Goal: Task Accomplishment & Management: Manage account settings

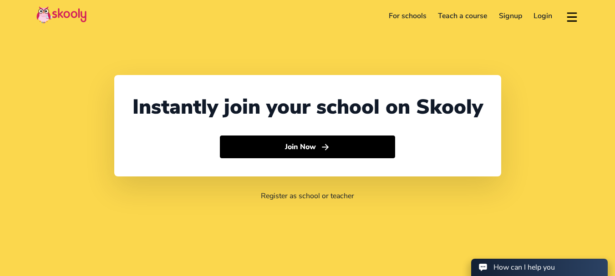
select select "91"
select select "[GEOGRAPHIC_DATA]"
select select "[GEOGRAPHIC_DATA]/[GEOGRAPHIC_DATA]"
click at [542, 16] on link "Login" at bounding box center [543, 16] width 31 height 15
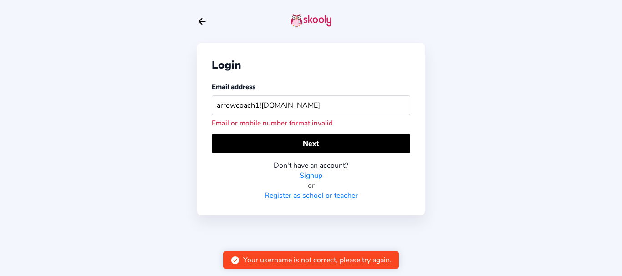
click at [260, 107] on input "arrowcoach1!mailinator.com" at bounding box center [311, 106] width 199 height 20
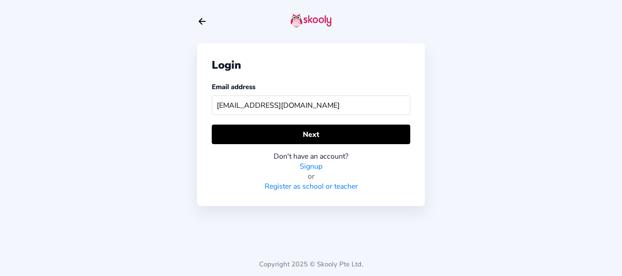
type input "arrowcoach1@mailinator.com"
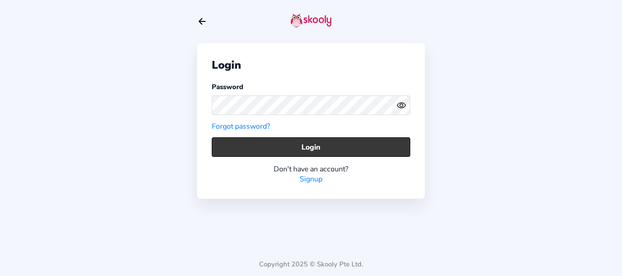
click at [236, 142] on button "Login" at bounding box center [311, 148] width 199 height 20
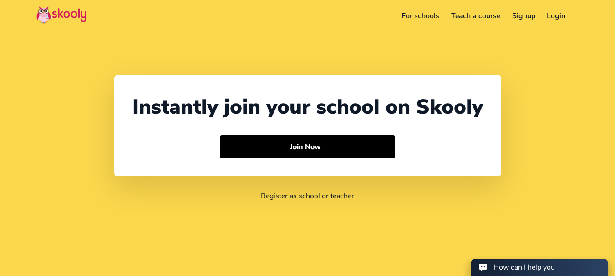
select select "91"
select select "[GEOGRAPHIC_DATA]"
select select "[GEOGRAPHIC_DATA]/[GEOGRAPHIC_DATA]"
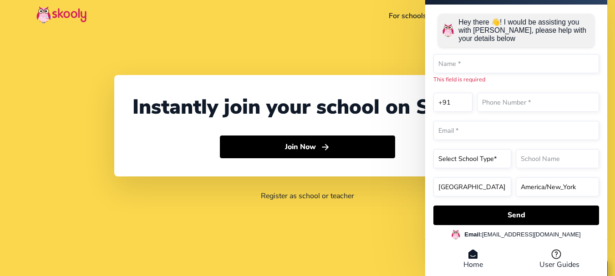
click at [326, 39] on div "Instantly join your school on Skooly Join Now Register as school or teacher" at bounding box center [307, 138] width 615 height 276
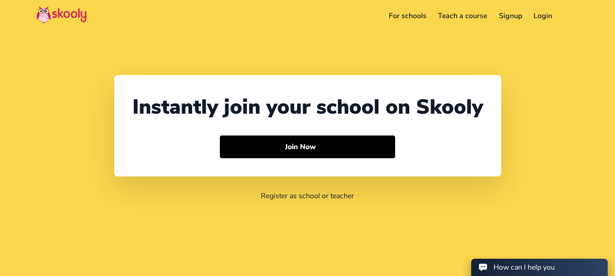
select select "91"
select select "[GEOGRAPHIC_DATA]"
select select "[GEOGRAPHIC_DATA]/[GEOGRAPHIC_DATA]"
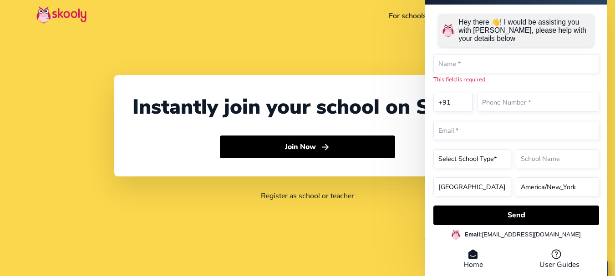
click at [195, 72] on div "Instantly join your school on Skooly Join Now Register as school or teacher" at bounding box center [307, 138] width 615 height 276
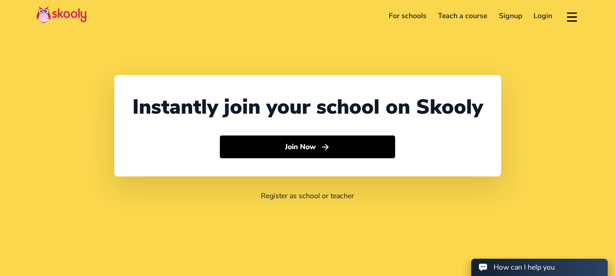
click at [547, 15] on link "Login" at bounding box center [543, 16] width 31 height 15
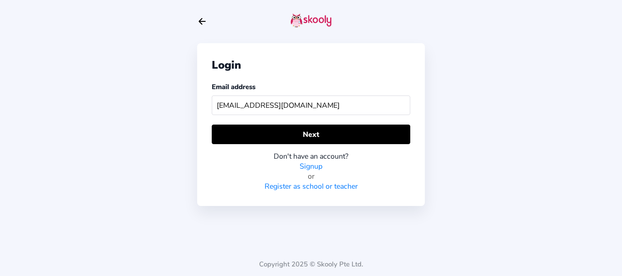
type input "skoolyacademy@gmail.com"
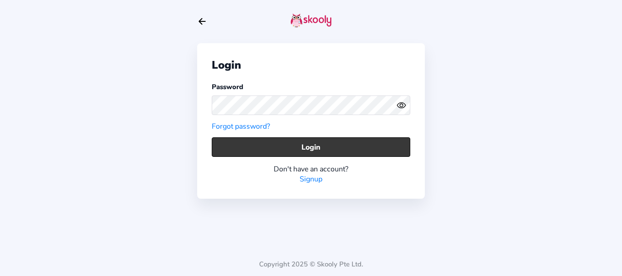
click at [248, 149] on button "Login" at bounding box center [311, 148] width 199 height 20
